Goal: Information Seeking & Learning: Learn about a topic

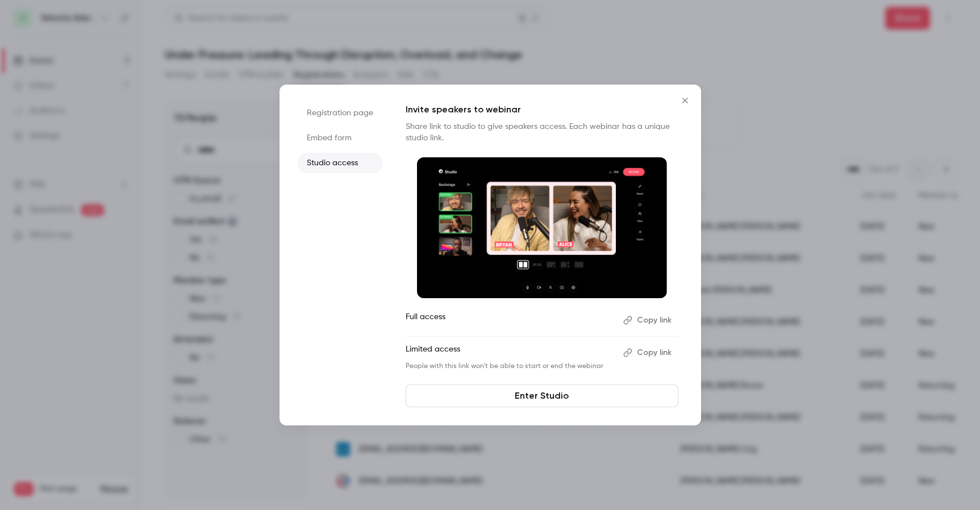
click at [663, 317] on button "Copy link" at bounding box center [648, 320] width 60 height 18
click at [683, 99] on icon "Close" at bounding box center [685, 100] width 14 height 9
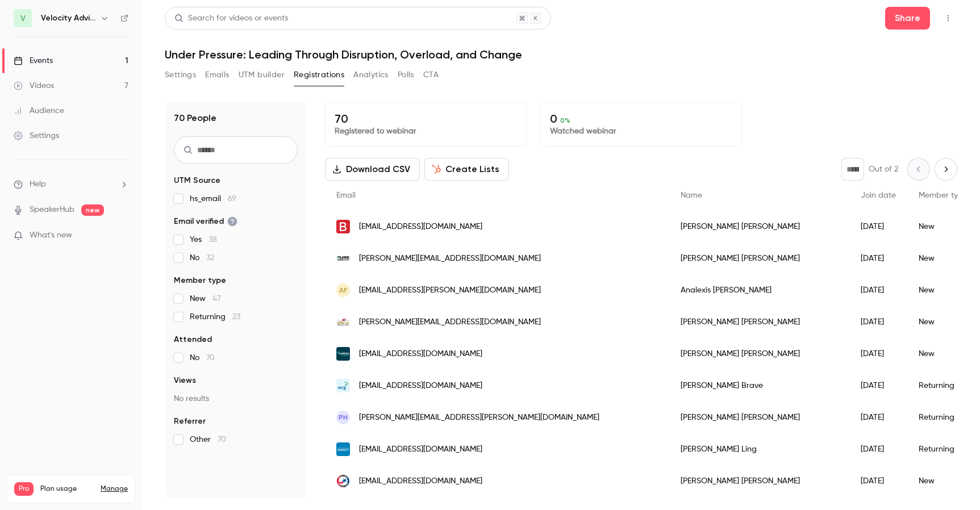
click at [939, 169] on icon "Next page" at bounding box center [945, 169] width 12 height 9
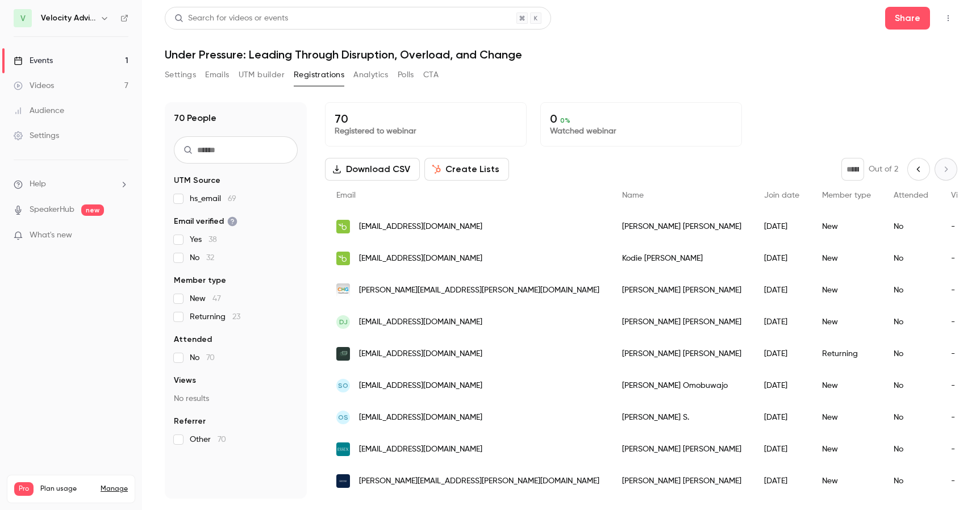
click at [934, 169] on div "* Out of 2" at bounding box center [899, 169] width 116 height 23
click at [892, 168] on div "* Out of 2" at bounding box center [899, 169] width 116 height 23
click at [912, 168] on icon "Previous page" at bounding box center [918, 169] width 12 height 9
type input "*"
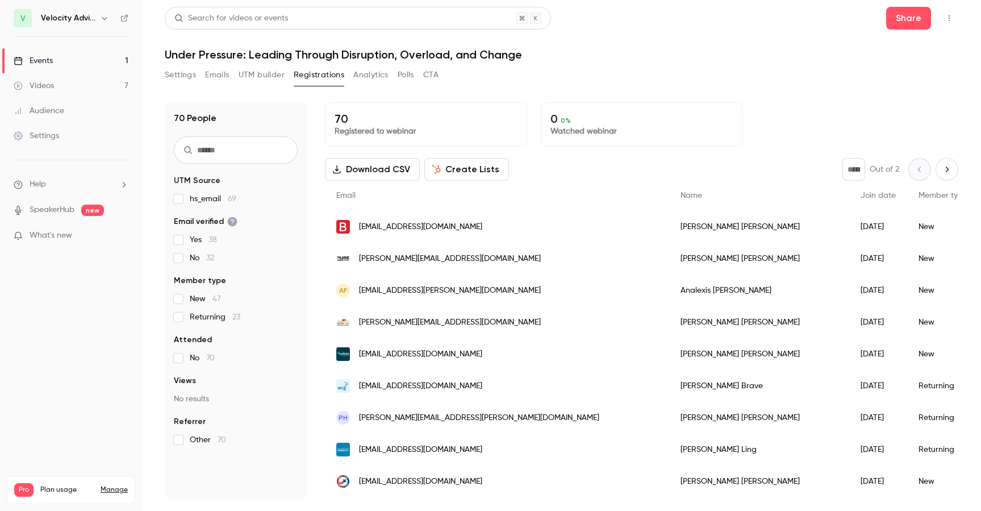
click at [186, 77] on button "Settings" at bounding box center [180, 75] width 31 height 18
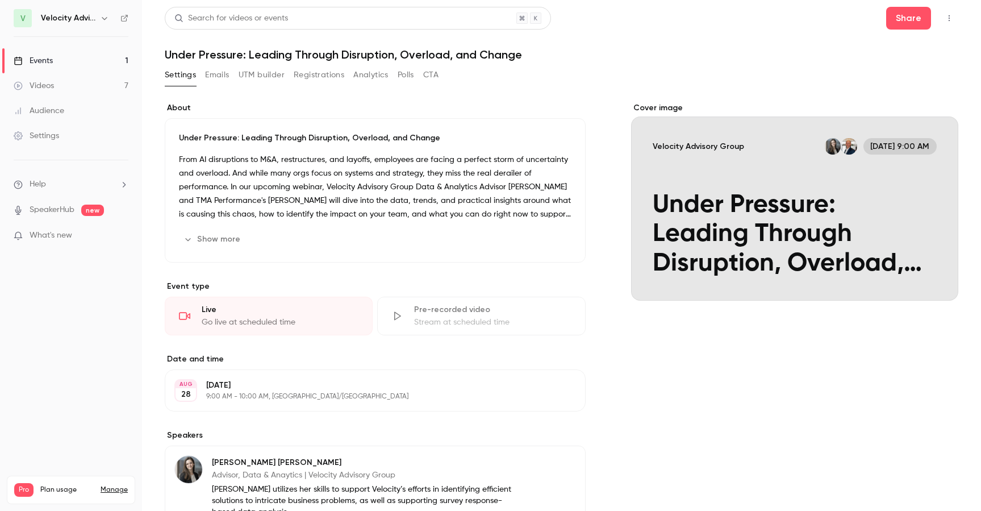
click at [212, 243] on button "Show more" at bounding box center [213, 239] width 68 height 18
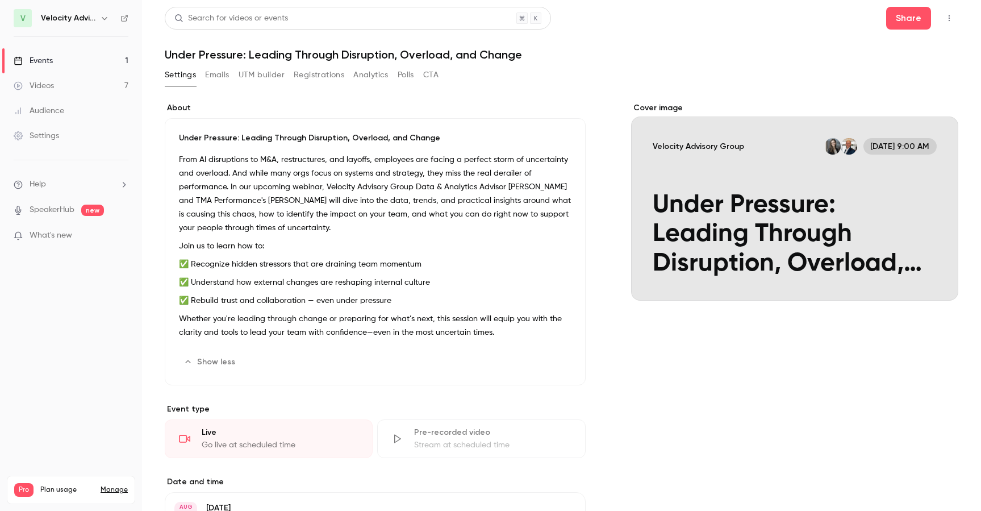
click at [220, 212] on p "From AI disruptions to M&A, restructures, and layoffs, employees are facing a p…" at bounding box center [375, 194] width 392 height 82
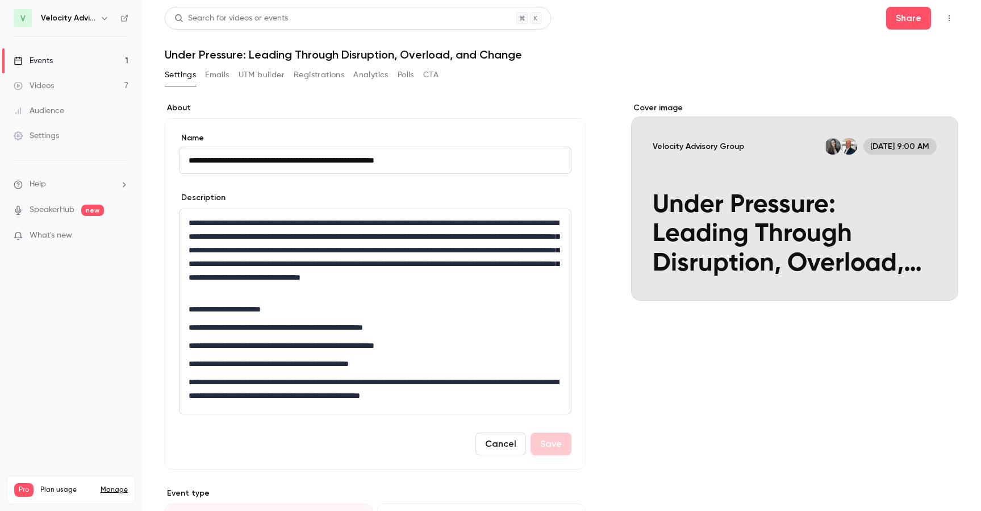
click at [194, 223] on p "**********" at bounding box center [373, 257] width 368 height 82
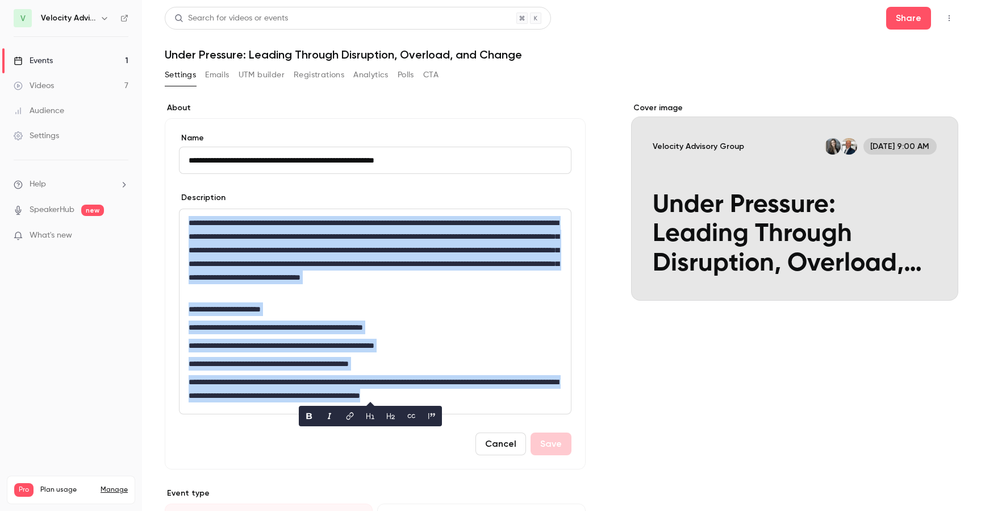
copy div "**********"
